Goal: Navigation & Orientation: Find specific page/section

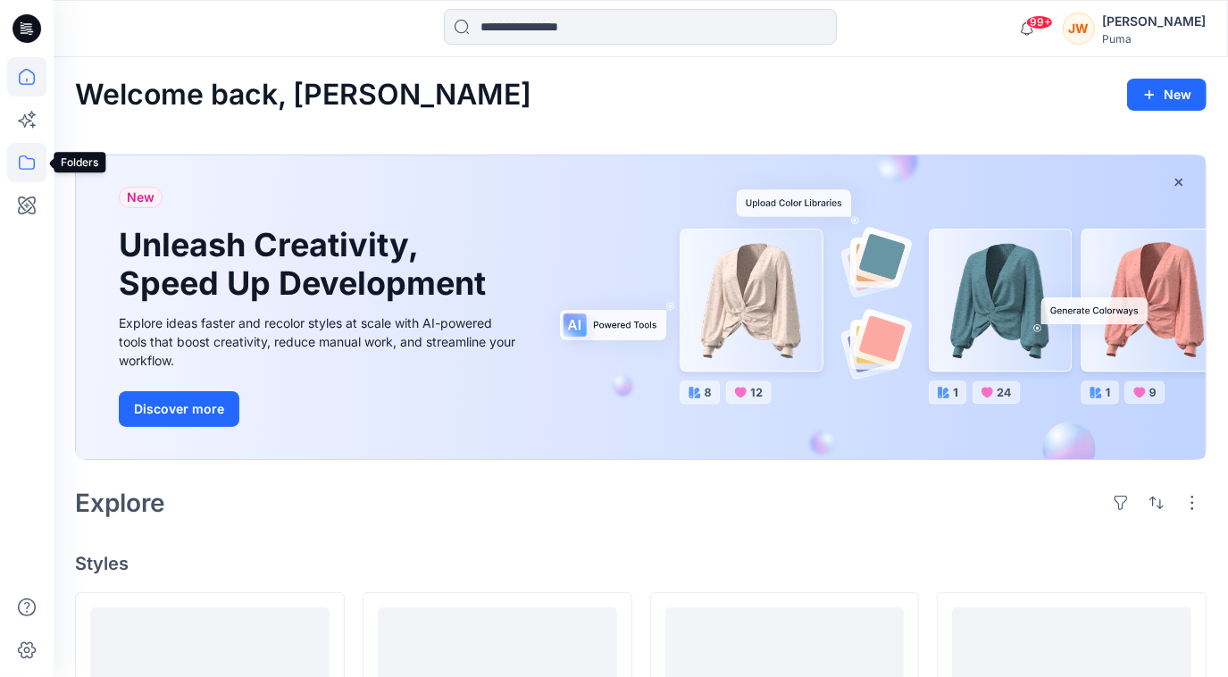
click at [21, 164] on icon at bounding box center [26, 162] width 39 height 39
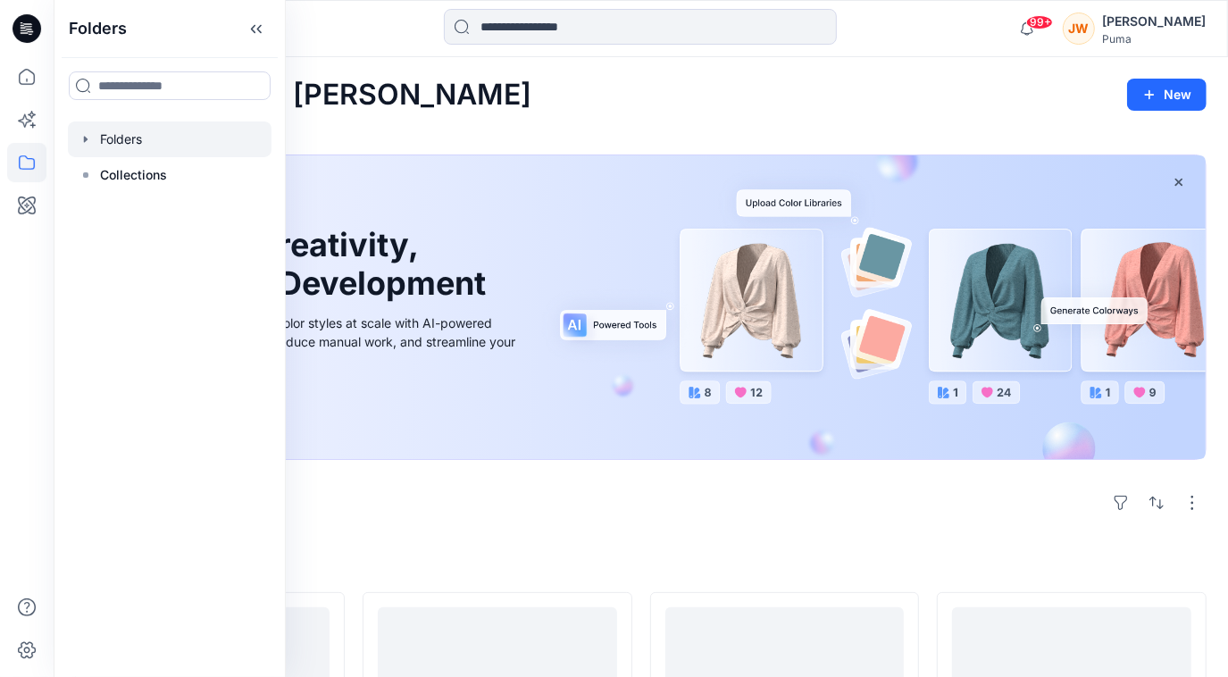
click at [94, 151] on div at bounding box center [170, 139] width 204 height 36
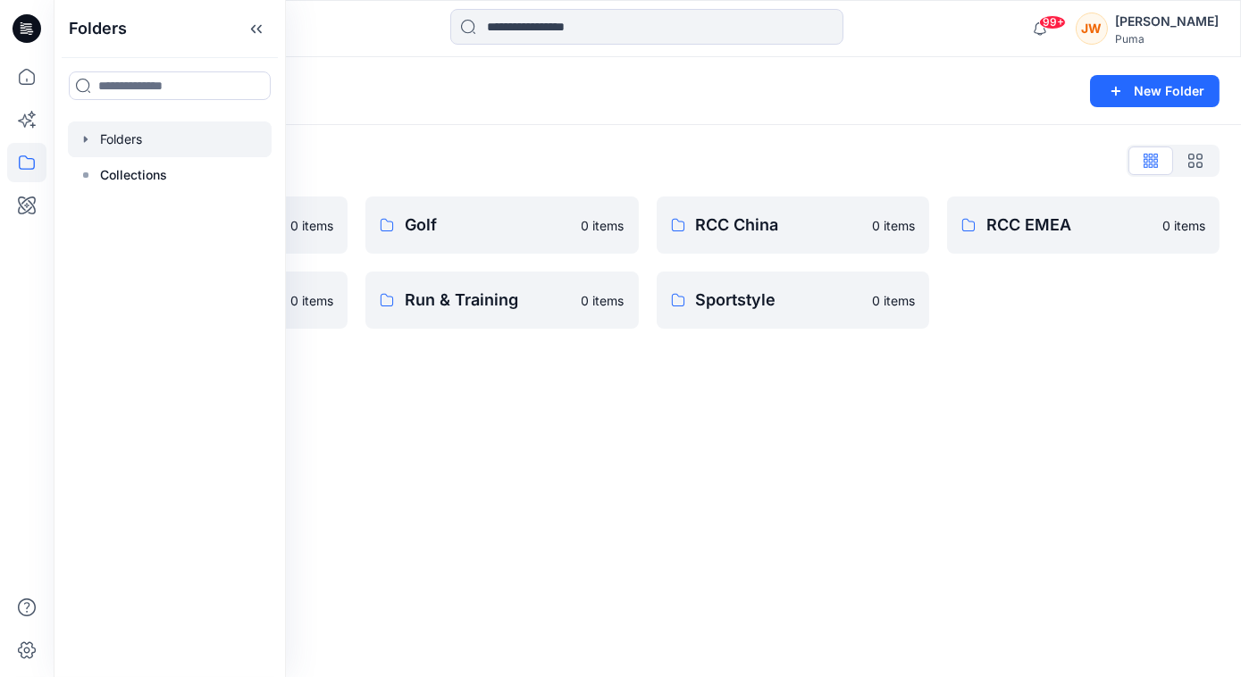
drag, startPoint x: 511, startPoint y: 169, endPoint x: 553, endPoint y: 172, distance: 42.1
click at [511, 169] on div "Folders List" at bounding box center [647, 160] width 1144 height 29
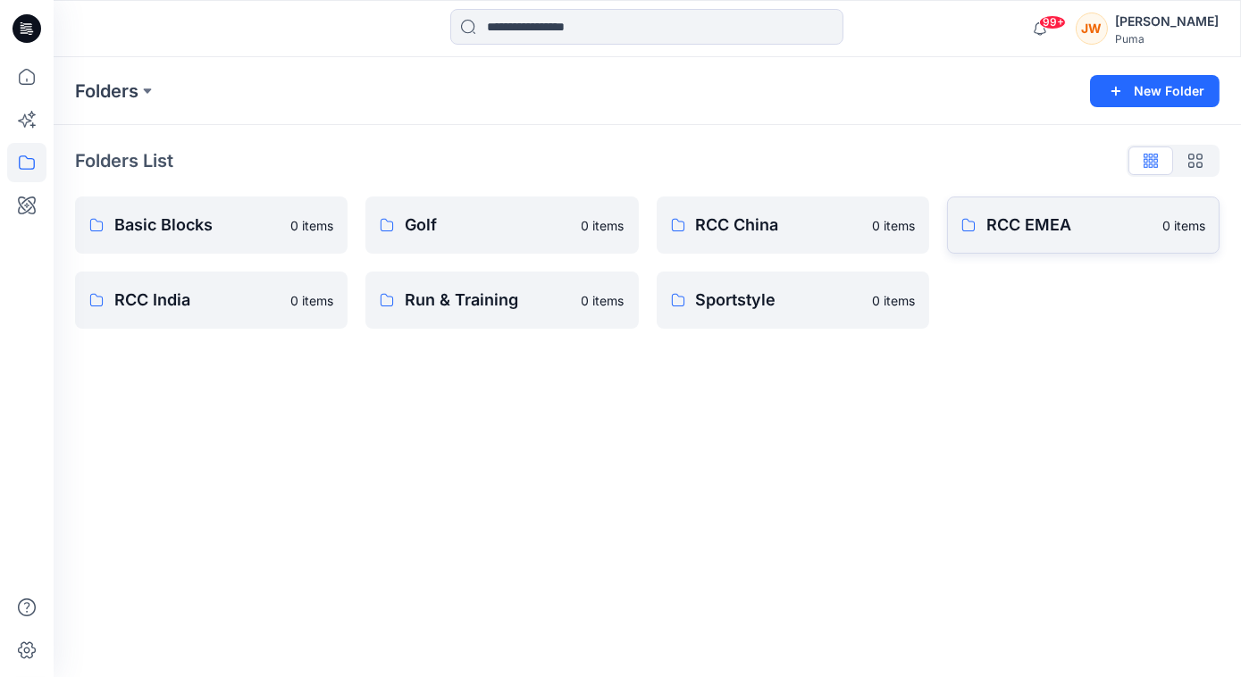
click at [1029, 227] on p "RCC EMEA" at bounding box center [1068, 225] width 165 height 25
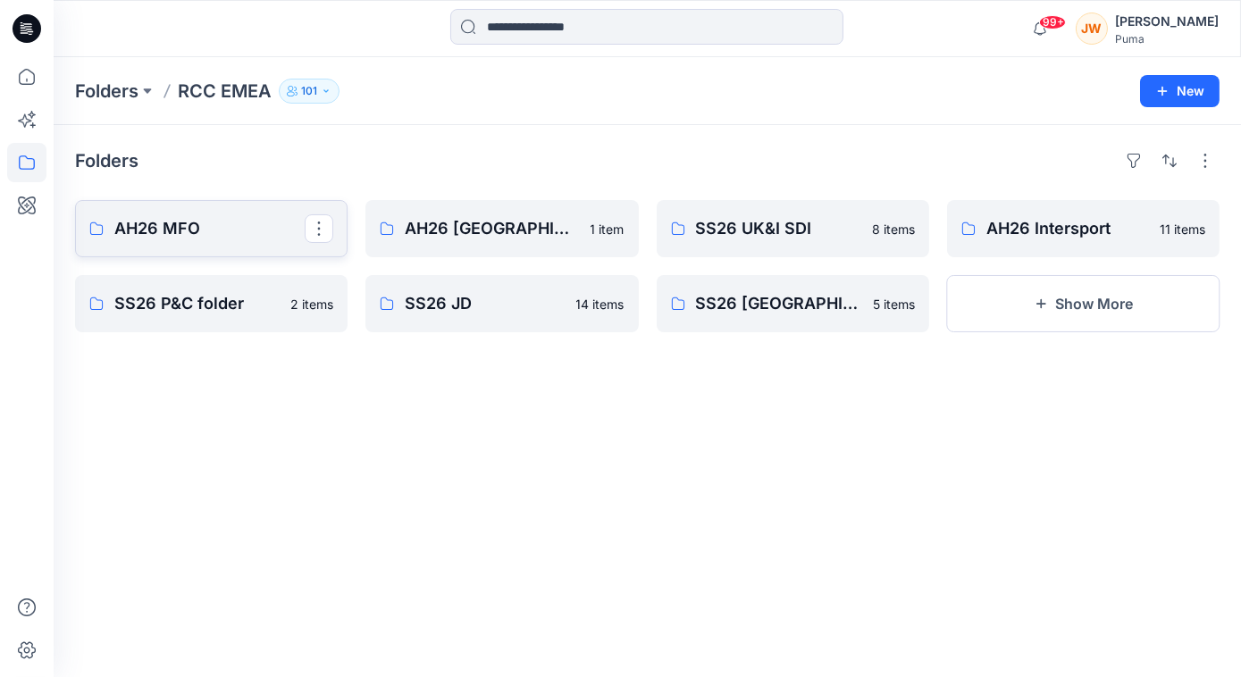
click at [238, 226] on p "AH26 MFO" at bounding box center [209, 228] width 190 height 25
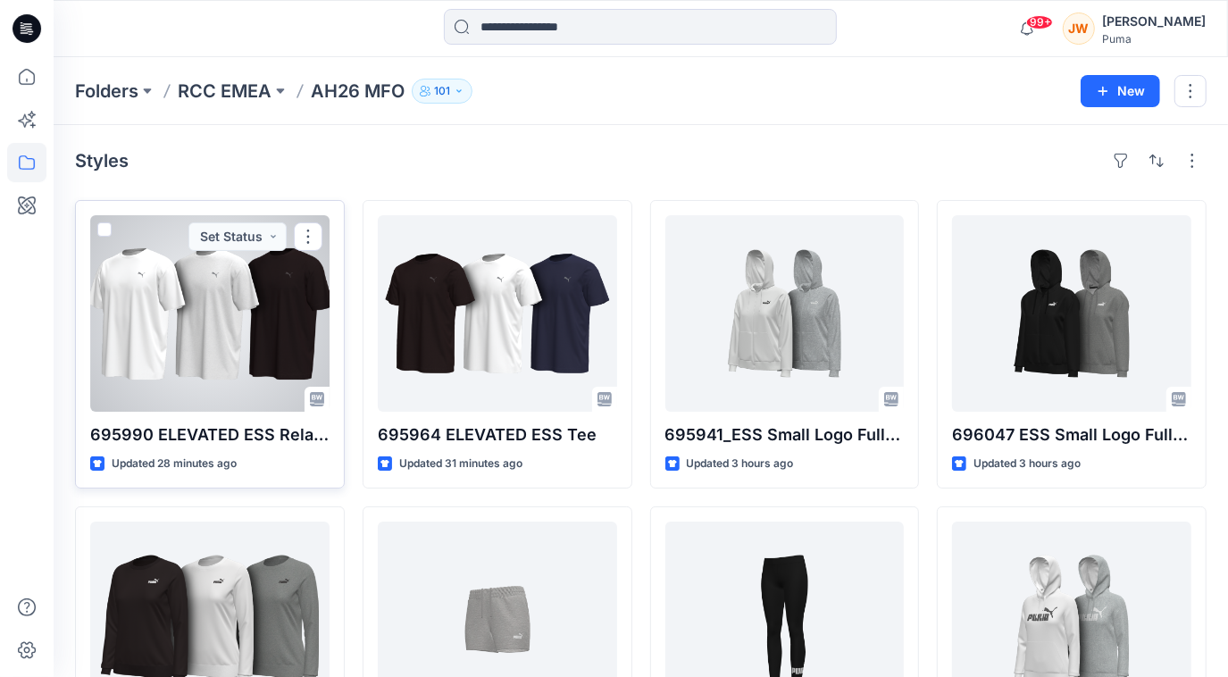
click at [262, 372] on div at bounding box center [209, 313] width 239 height 196
